Goal: Task Accomplishment & Management: Manage account settings

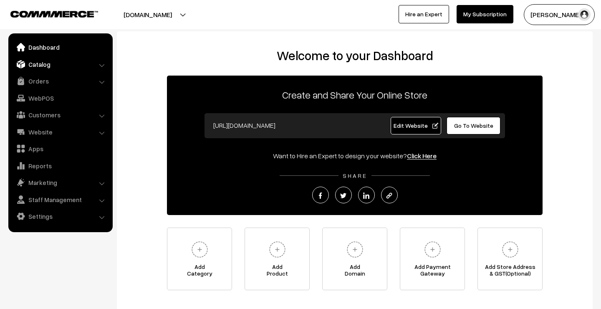
click at [80, 66] on link "Catalog" at bounding box center [59, 64] width 99 height 15
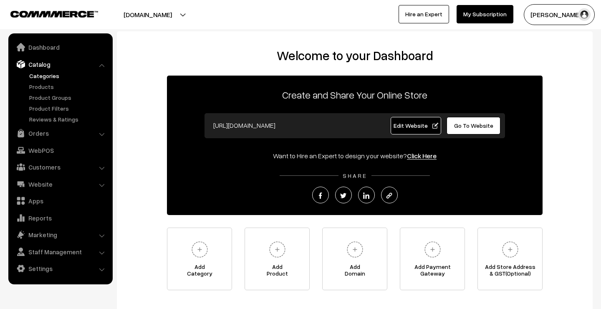
click at [78, 76] on link "Categories" at bounding box center [68, 75] width 83 height 9
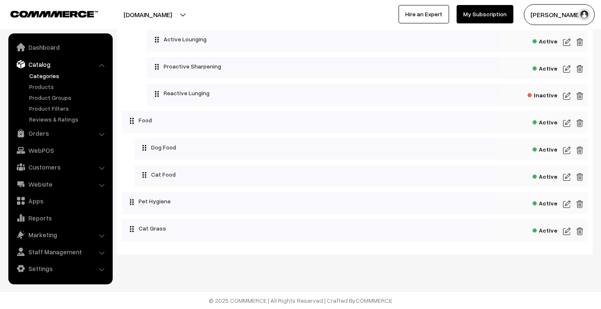
scroll to position [188, 0]
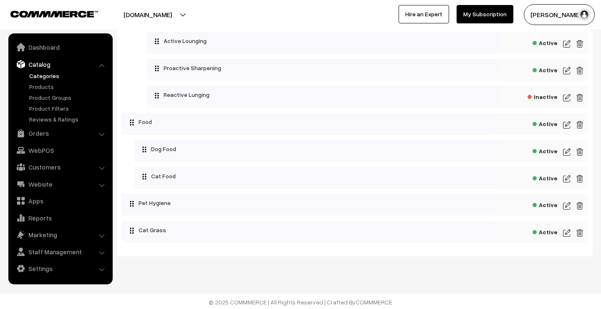
click at [567, 151] on img at bounding box center [567, 152] width 8 height 10
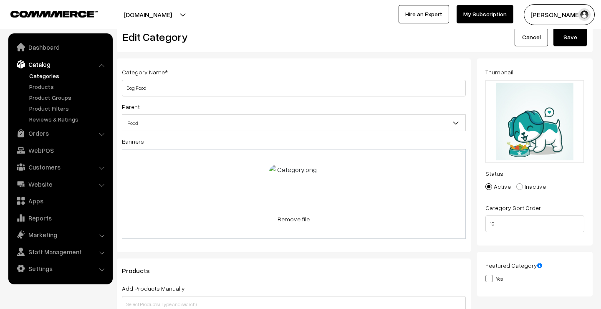
scroll to position [28, 0]
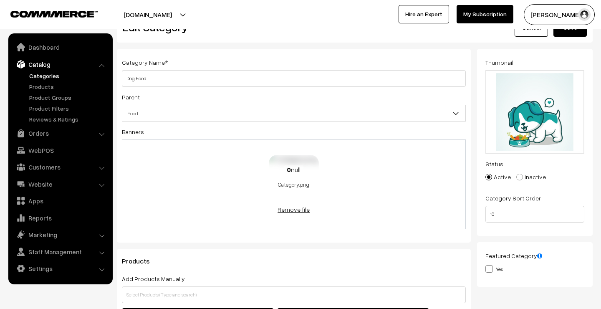
click at [294, 209] on link "Remove file" at bounding box center [294, 209] width 50 height 9
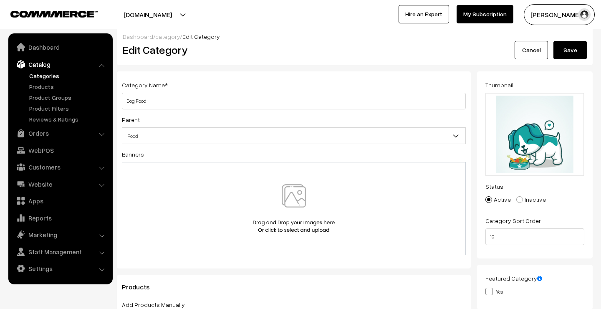
scroll to position [0, 0]
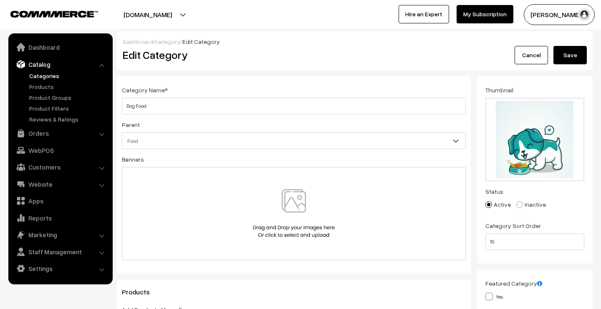
click at [573, 57] on button "Save" at bounding box center [569, 55] width 33 height 18
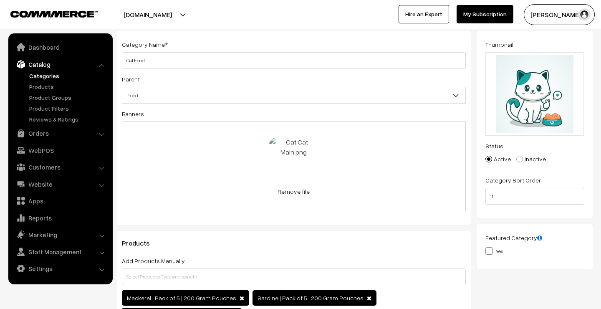
scroll to position [30, 0]
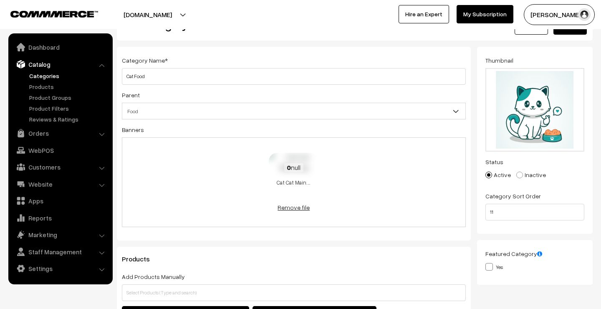
click at [292, 206] on link "Remove file" at bounding box center [294, 207] width 50 height 9
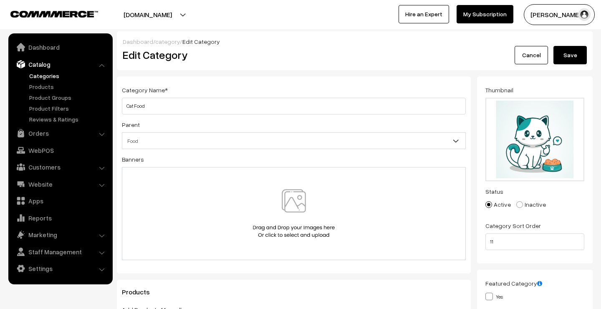
scroll to position [0, 0]
click at [568, 47] on button "Save" at bounding box center [569, 55] width 33 height 18
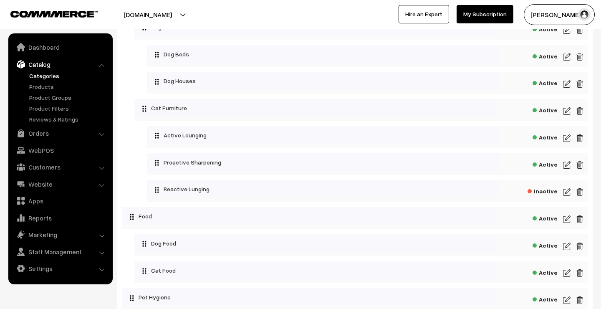
scroll to position [191, 0]
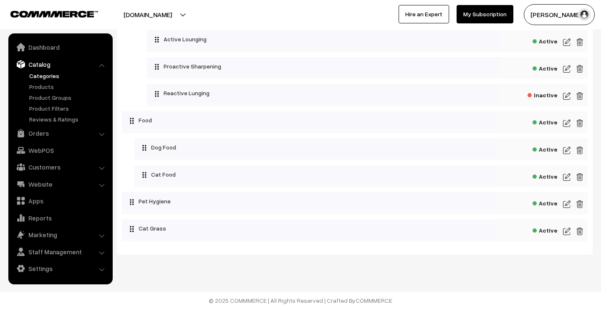
click at [568, 149] on img at bounding box center [567, 150] width 8 height 10
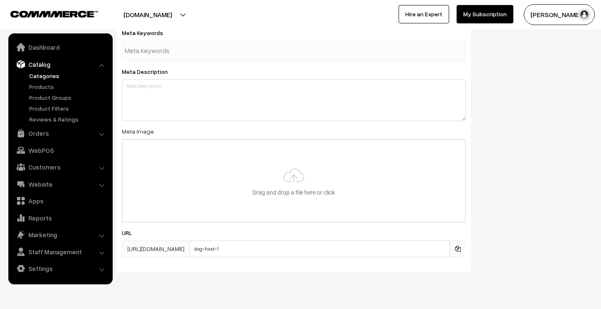
scroll to position [685, 0]
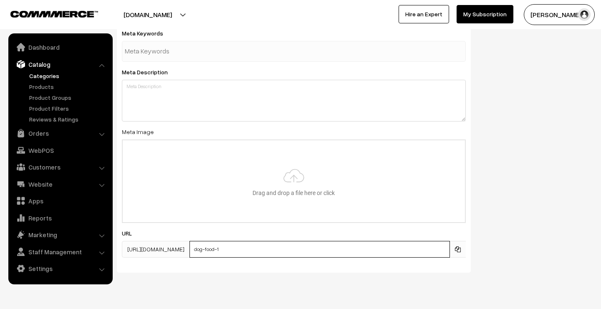
click at [306, 241] on input "dog-food-1" at bounding box center [319, 249] width 260 height 17
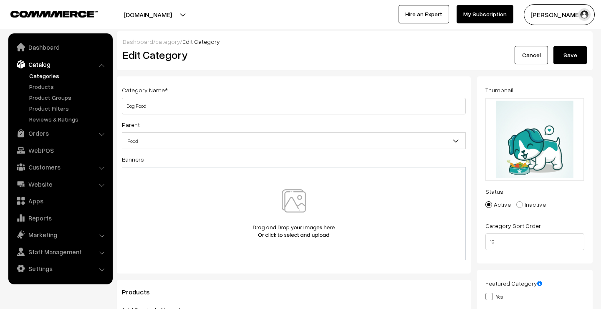
scroll to position [0, 0]
type input "dog-food"
click at [567, 53] on button "Save" at bounding box center [569, 55] width 33 height 18
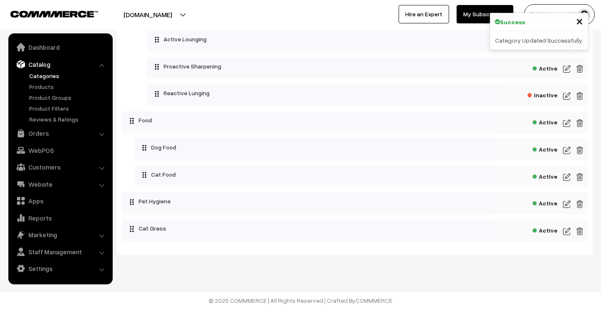
scroll to position [191, 0]
click at [566, 178] on img at bounding box center [567, 177] width 8 height 10
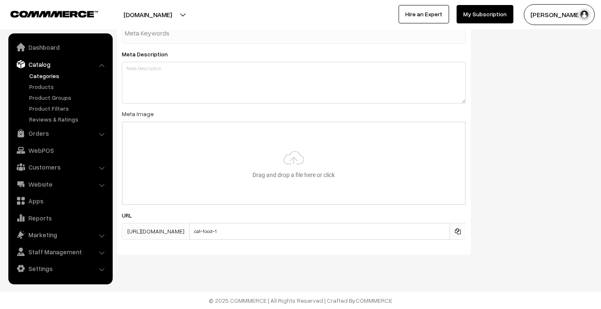
scroll to position [580, 0]
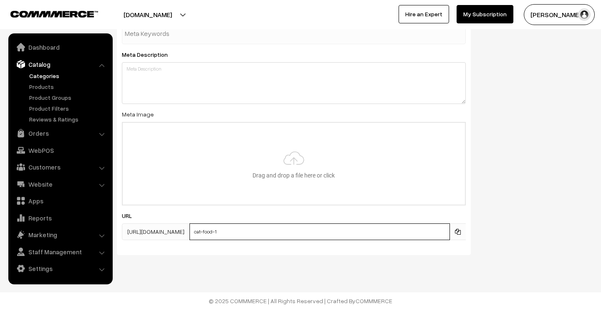
click at [366, 235] on input "cat-food-1" at bounding box center [319, 231] width 260 height 17
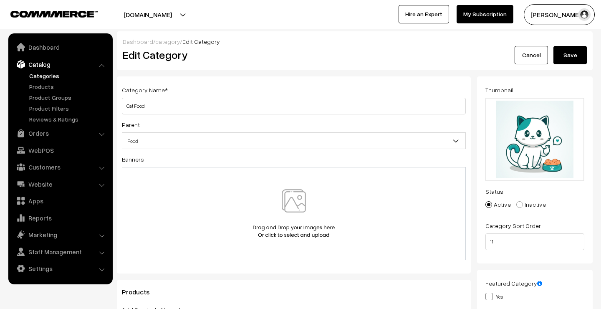
scroll to position [0, 0]
type input "cat-food"
click at [578, 58] on button "Save" at bounding box center [569, 55] width 33 height 18
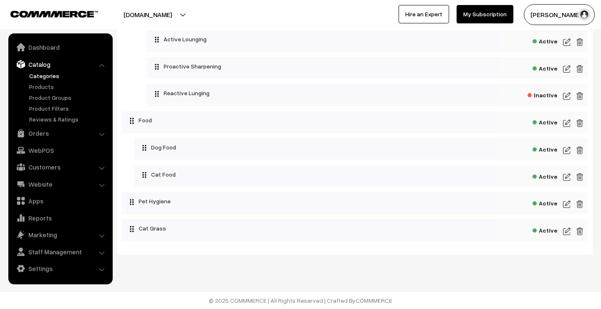
scroll to position [191, 0]
click at [566, 152] on img at bounding box center [567, 150] width 8 height 10
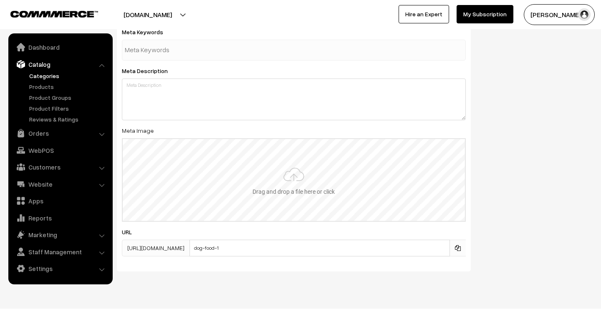
scroll to position [685, 0]
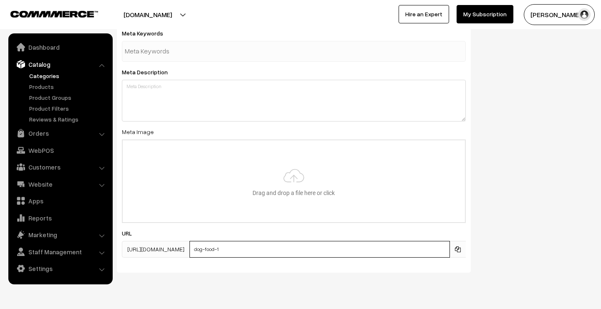
click at [332, 241] on input "dog-food-1" at bounding box center [319, 249] width 260 height 17
click at [329, 241] on input "dog-food-1" at bounding box center [319, 249] width 260 height 17
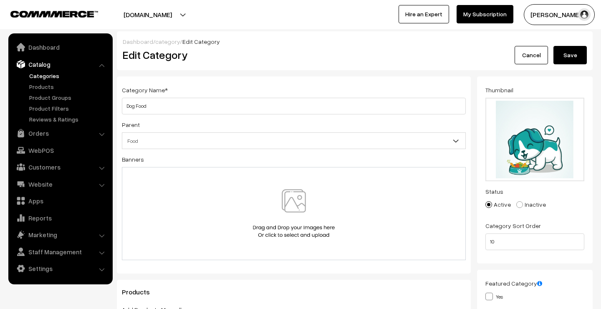
scroll to position [0, 0]
type input "dog-food"
click at [571, 51] on button "Save" at bounding box center [569, 55] width 33 height 18
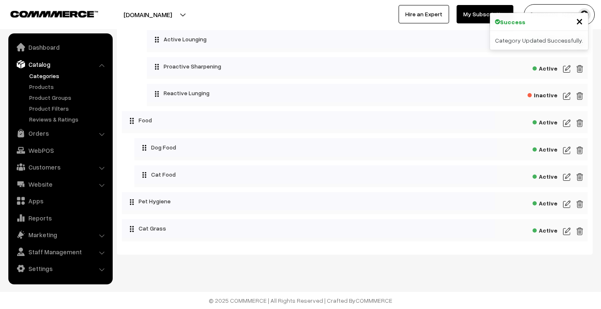
scroll to position [191, 0]
click at [565, 151] on img at bounding box center [567, 150] width 8 height 10
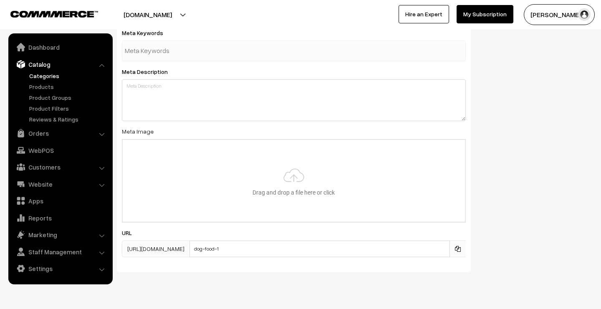
scroll to position [685, 0]
click at [56, 187] on link "Website" at bounding box center [59, 184] width 99 height 15
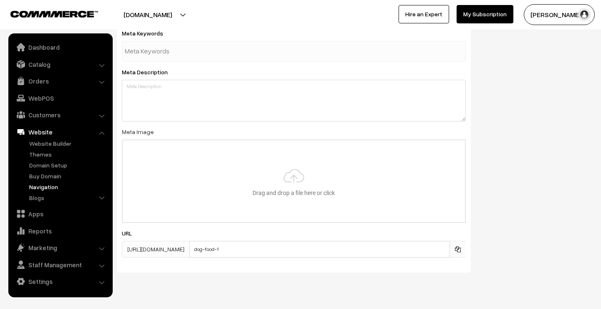
click at [52, 188] on link "Navigation" at bounding box center [68, 186] width 83 height 9
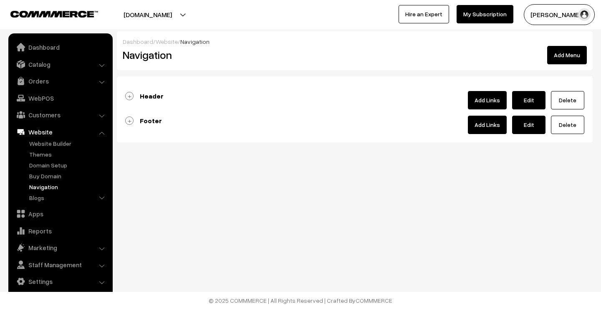
click at [133, 98] on link "Header" at bounding box center [144, 96] width 38 height 8
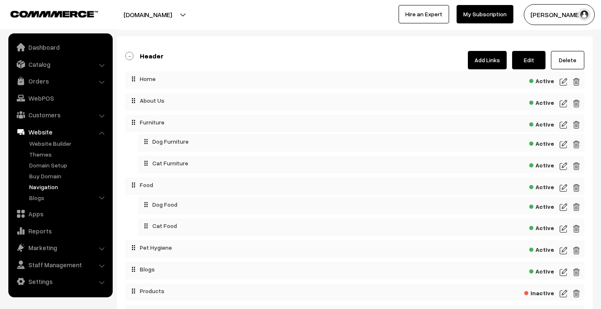
scroll to position [84, 0]
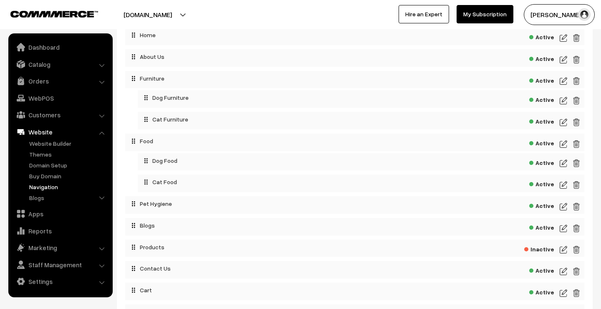
click at [564, 165] on img at bounding box center [564, 163] width 8 height 10
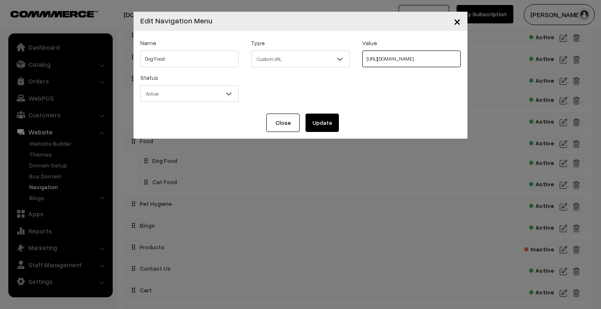
type input "[URL][DOMAIN_NAME]"
click at [326, 124] on button "Update" at bounding box center [322, 123] width 33 height 18
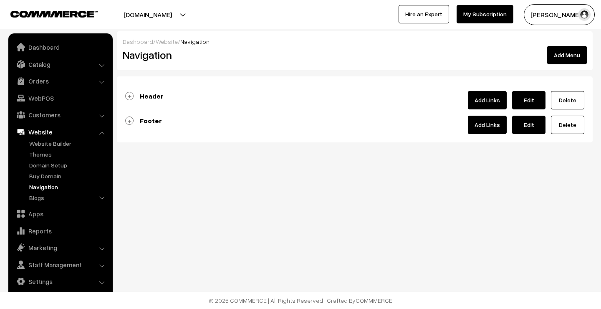
click at [130, 98] on link "Header" at bounding box center [144, 96] width 38 height 8
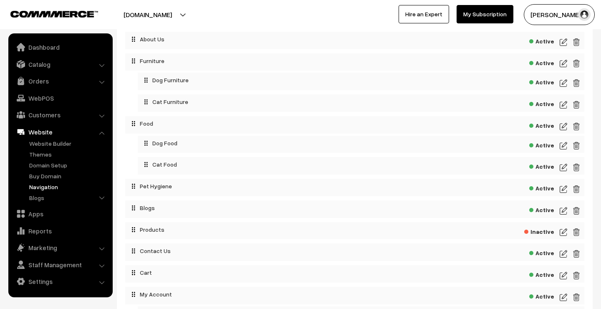
scroll to position [109, 0]
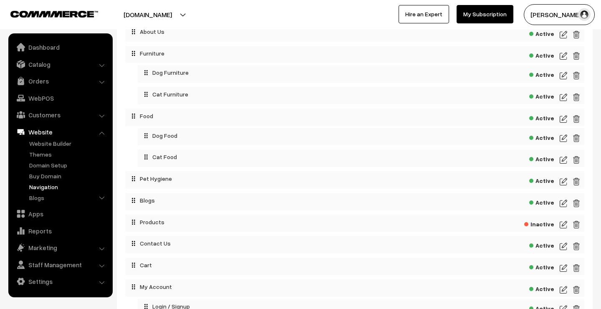
click at [563, 161] on img at bounding box center [564, 160] width 8 height 10
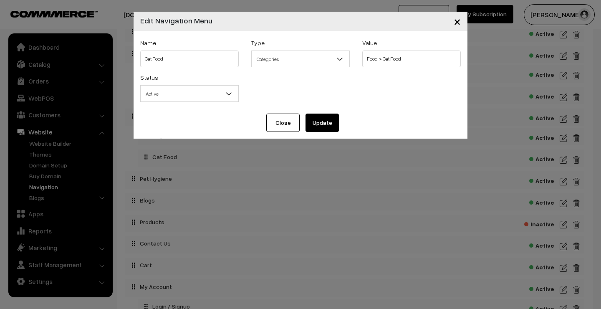
click at [332, 120] on button "Update" at bounding box center [322, 123] width 33 height 18
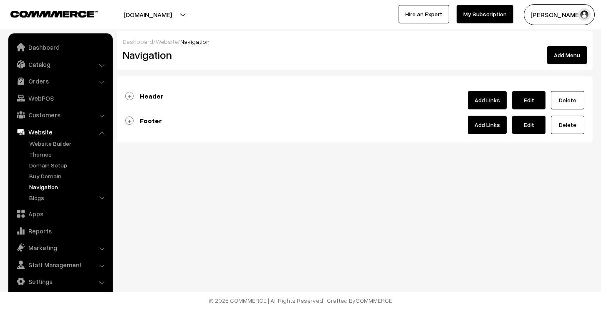
click at [130, 96] on link "Header" at bounding box center [144, 96] width 38 height 8
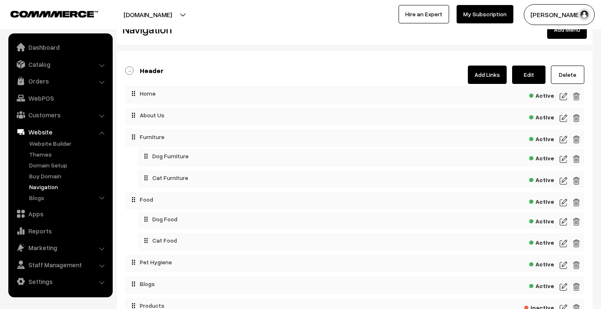
scroll to position [28, 0]
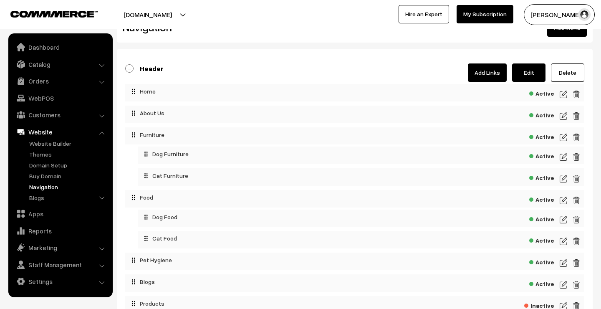
click at [566, 221] on img at bounding box center [564, 220] width 8 height 10
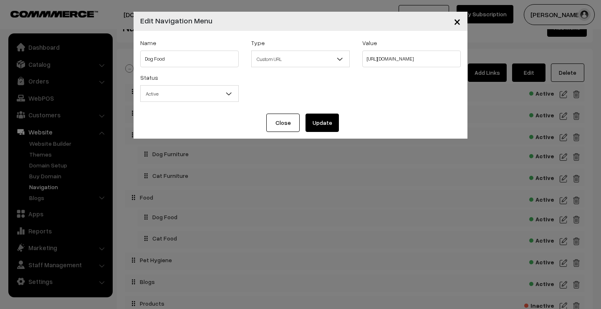
click at [302, 58] on span "Custom URL" at bounding box center [301, 59] width 98 height 15
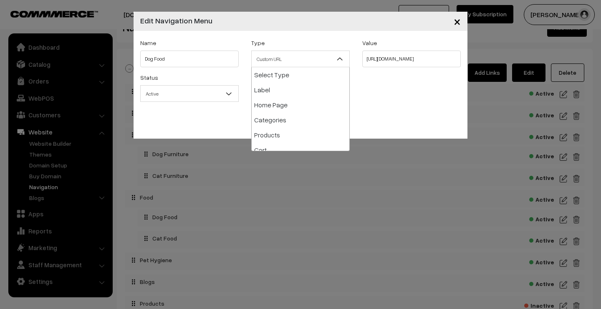
scroll to position [0, 0]
select select "categories"
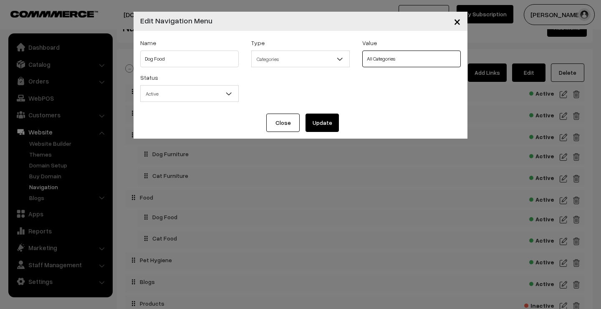
select select "4"
click at [328, 123] on button "Update" at bounding box center [322, 123] width 33 height 18
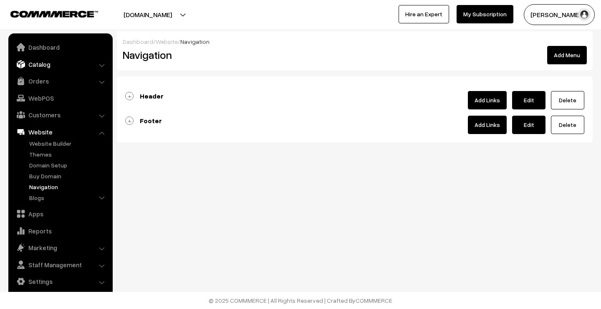
click at [60, 71] on link "Catalog" at bounding box center [59, 64] width 99 height 15
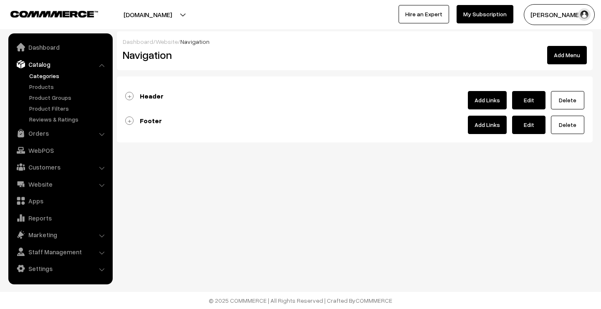
click at [57, 73] on link "Categories" at bounding box center [68, 75] width 83 height 9
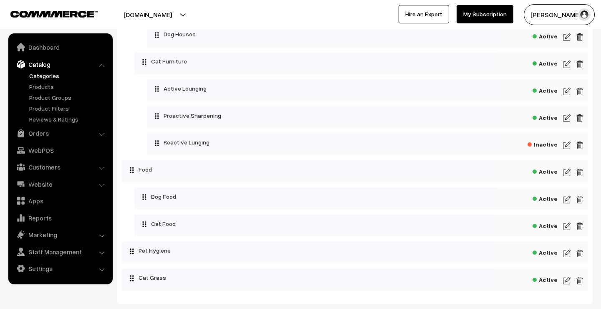
scroll to position [167, 0]
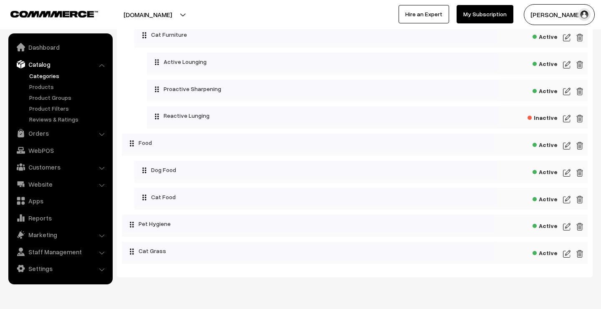
click at [566, 201] on img at bounding box center [567, 199] width 8 height 10
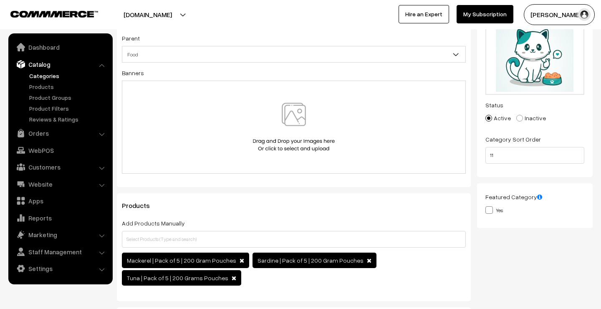
scroll to position [83, 0]
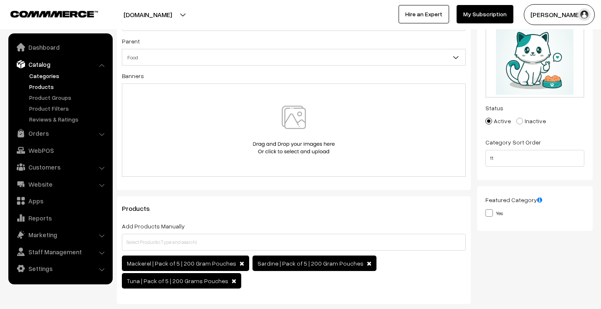
click at [66, 85] on link "Products" at bounding box center [68, 86] width 83 height 9
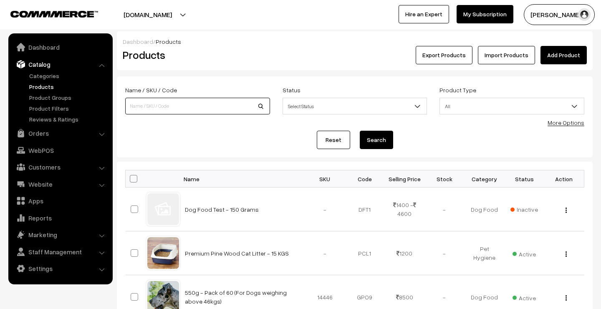
click at [222, 106] on input at bounding box center [197, 106] width 145 height 17
type input ","
type input "mac"
click at [376, 140] on button "Search" at bounding box center [376, 140] width 33 height 18
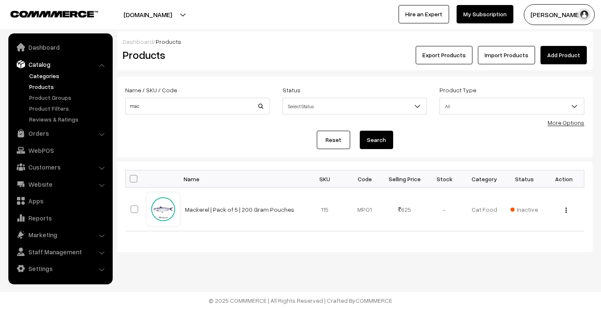
click at [50, 76] on link "Categories" at bounding box center [68, 75] width 83 height 9
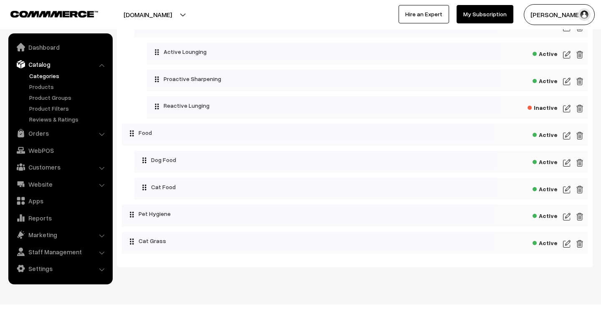
scroll to position [175, 0]
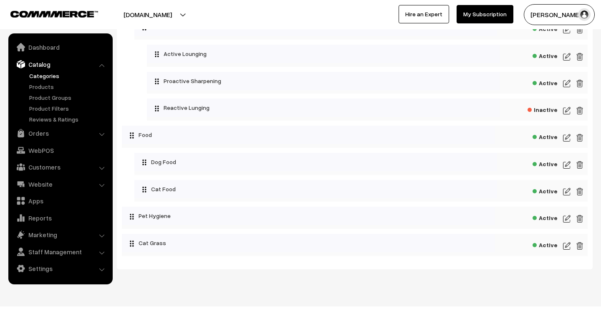
click at [549, 191] on span "Active" at bounding box center [545, 190] width 25 height 10
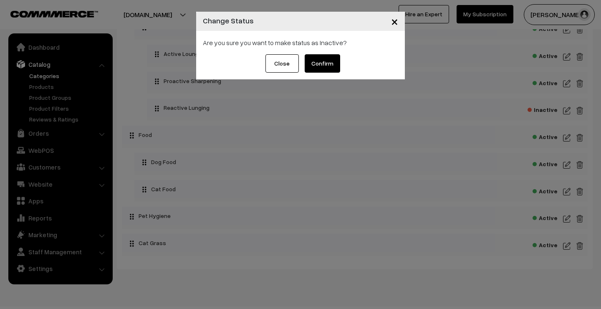
click at [328, 63] on button "Confirm" at bounding box center [322, 63] width 35 height 18
